Goal: Task Accomplishment & Management: Use online tool/utility

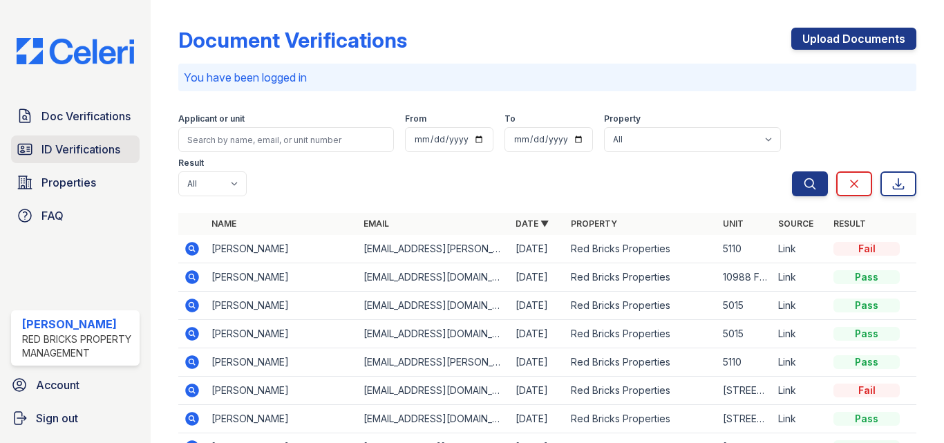
drag, startPoint x: 68, startPoint y: 152, endPoint x: 75, endPoint y: 155, distance: 7.4
click at [69, 152] on span "ID Verifications" at bounding box center [80, 149] width 79 height 17
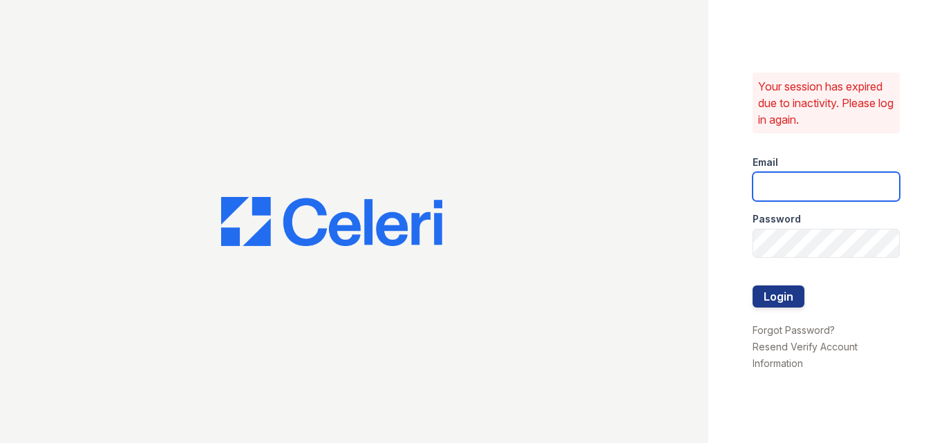
type input "raghukukunoor@gmail.com"
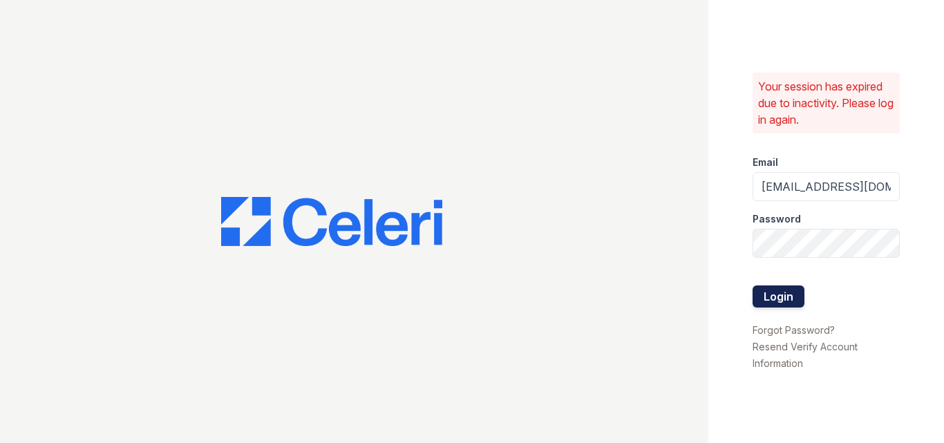
click at [761, 298] on button "Login" at bounding box center [778, 296] width 52 height 22
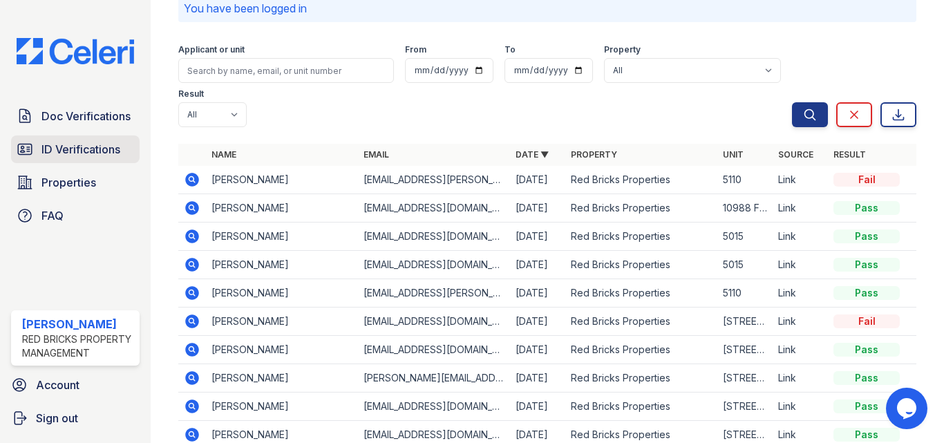
click at [73, 150] on span "ID Verifications" at bounding box center [80, 149] width 79 height 17
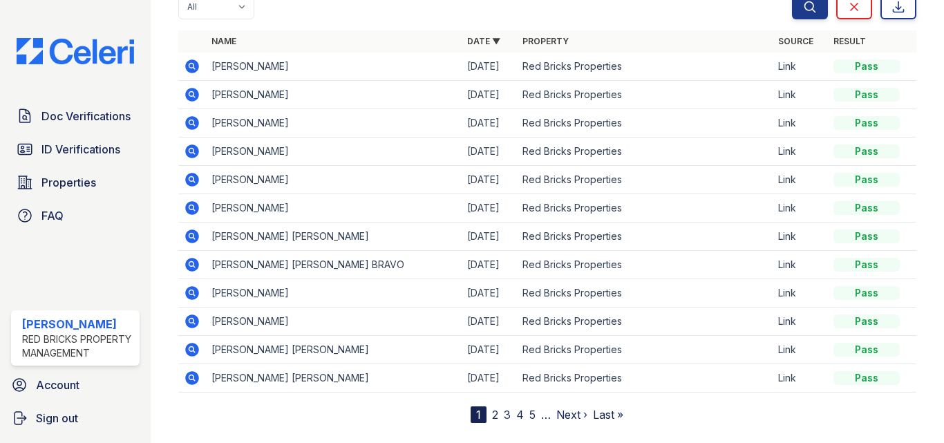
scroll to position [69, 0]
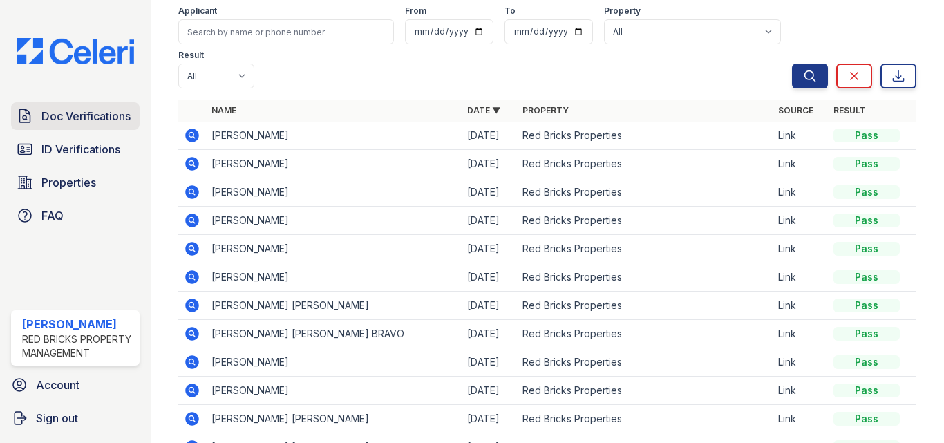
click at [95, 122] on span "Doc Verifications" at bounding box center [85, 116] width 89 height 17
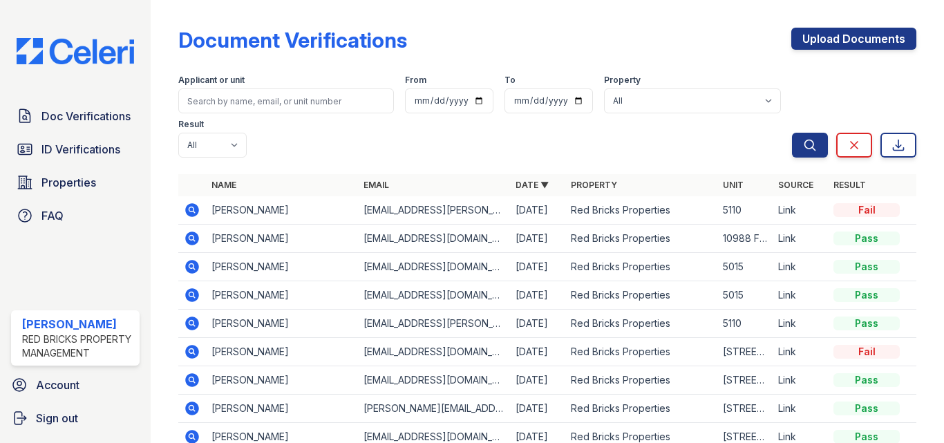
click at [189, 238] on icon at bounding box center [192, 238] width 17 height 17
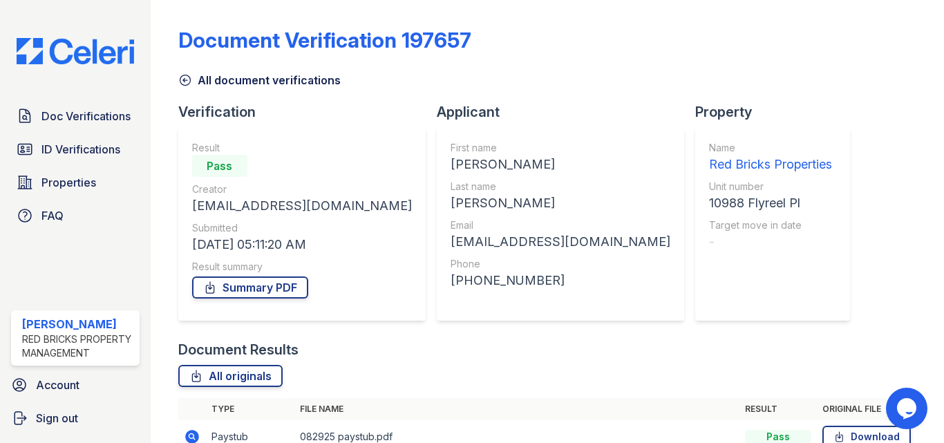
click at [185, 83] on icon at bounding box center [185, 80] width 14 height 14
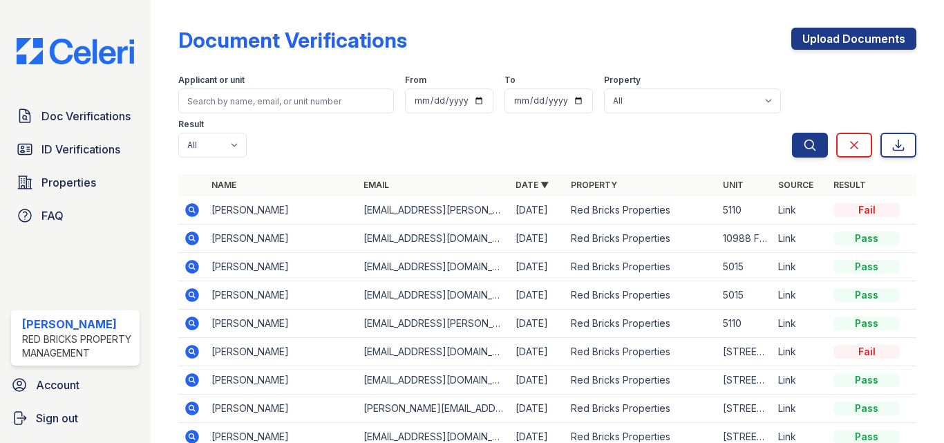
scroll to position [69, 0]
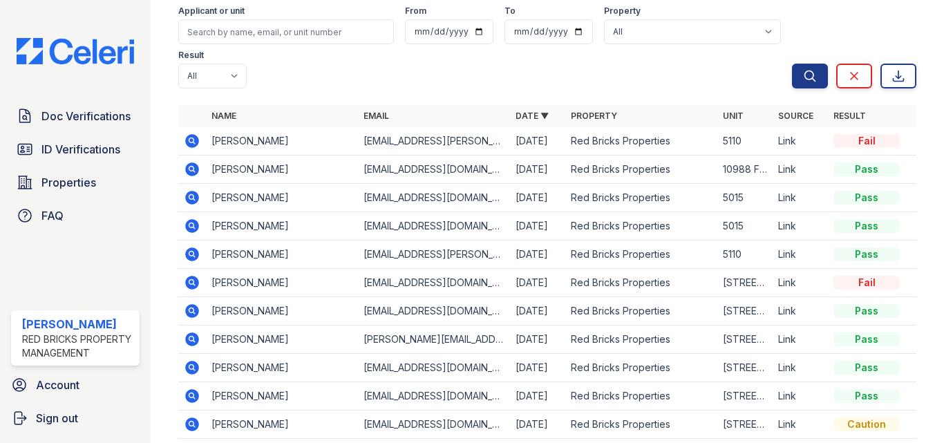
click at [192, 198] on icon at bounding box center [190, 196] width 3 height 3
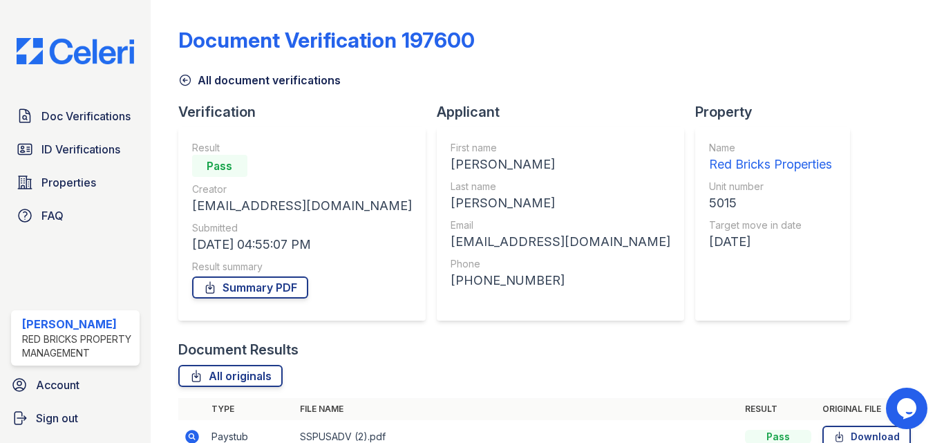
click at [185, 80] on icon at bounding box center [185, 80] width 10 height 10
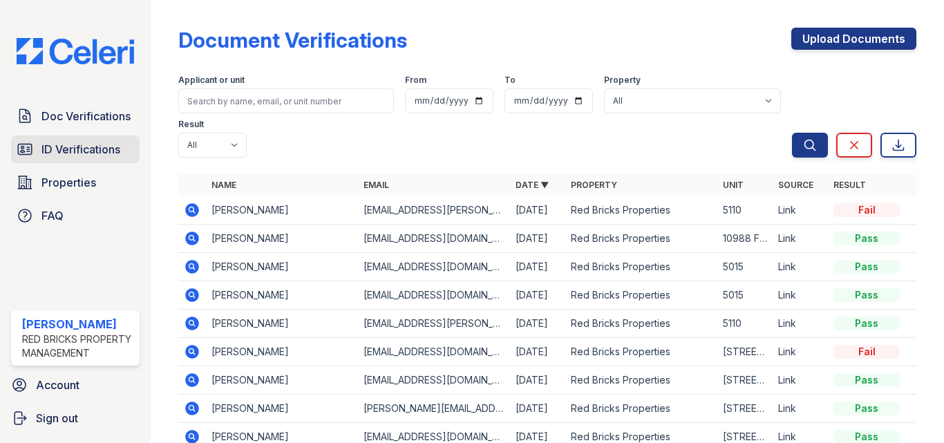
click at [70, 147] on span "ID Verifications" at bounding box center [80, 149] width 79 height 17
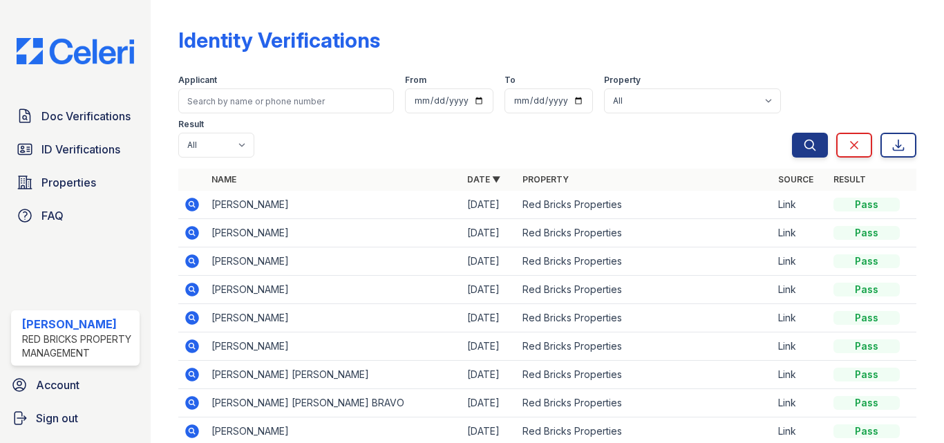
click at [189, 233] on icon at bounding box center [192, 232] width 17 height 17
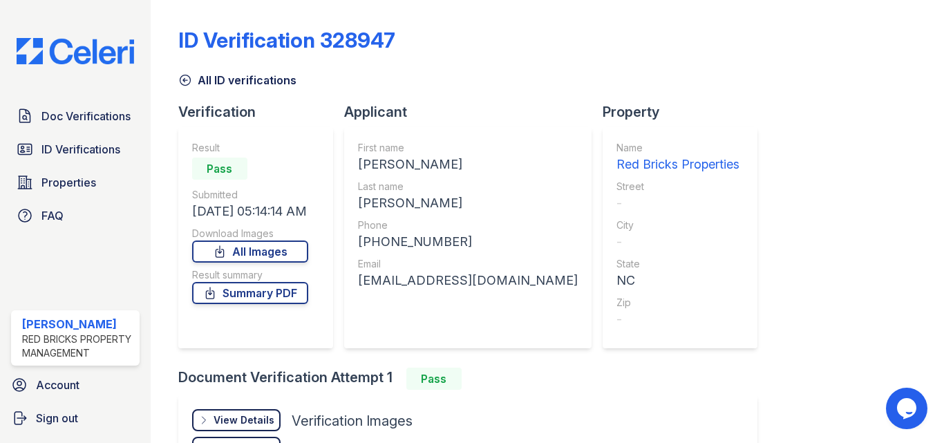
click at [184, 78] on icon at bounding box center [185, 80] width 10 height 10
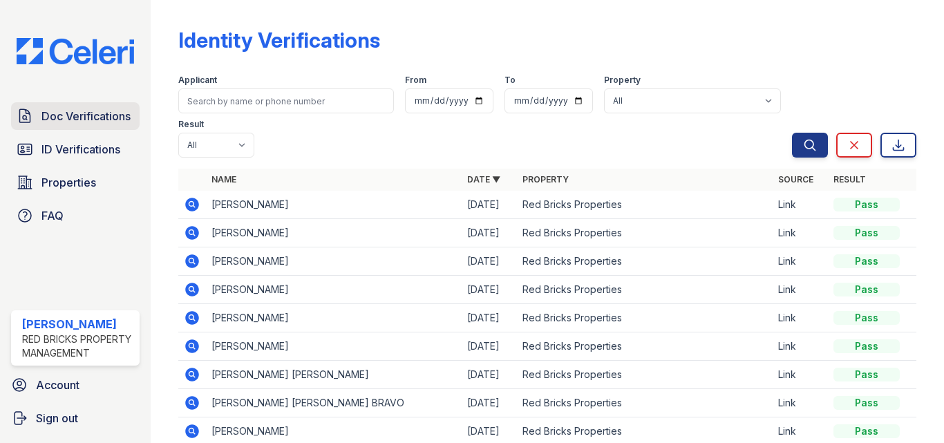
click at [105, 122] on span "Doc Verifications" at bounding box center [85, 116] width 89 height 17
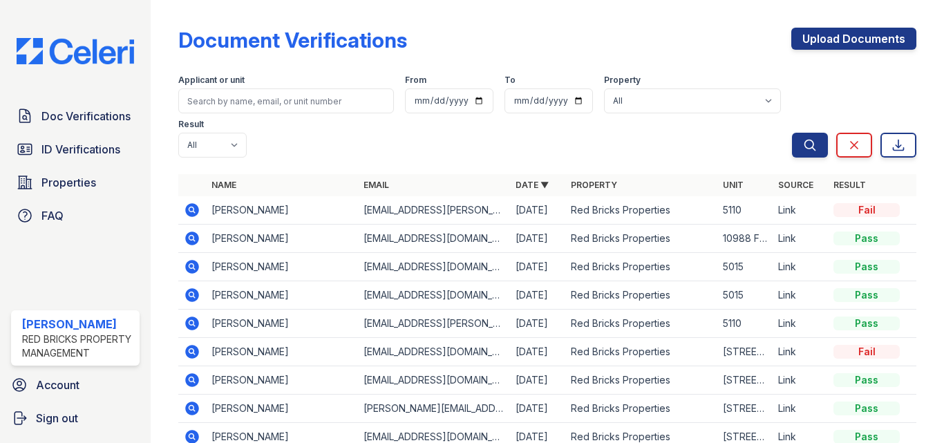
click at [188, 237] on icon at bounding box center [192, 238] width 14 height 14
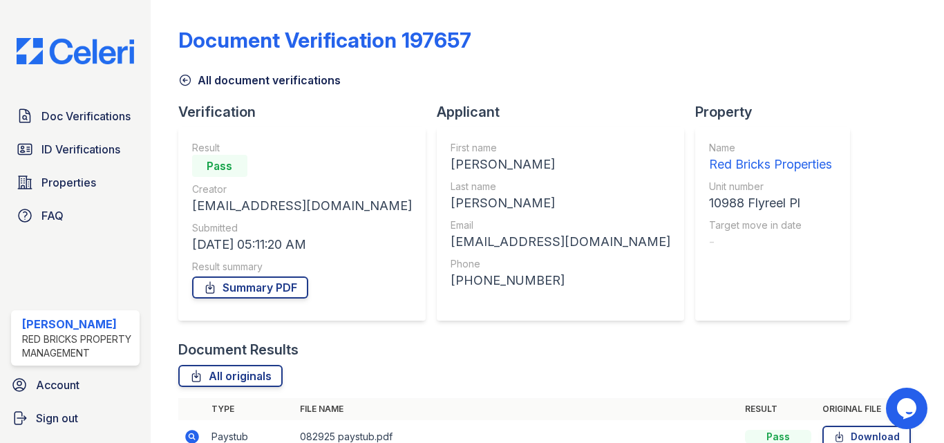
scroll to position [138, 0]
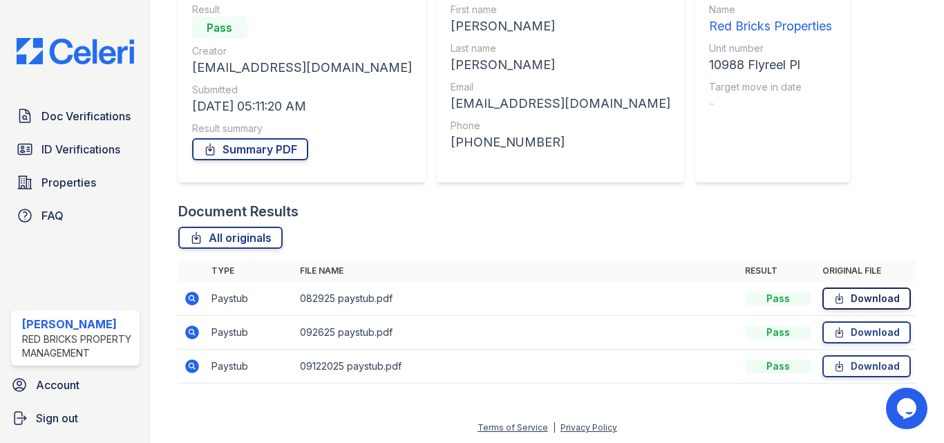
click at [857, 296] on link "Download" at bounding box center [866, 298] width 88 height 22
click at [856, 334] on link "Download" at bounding box center [866, 332] width 88 height 22
click at [857, 367] on link "Download" at bounding box center [866, 366] width 88 height 22
